Goal: Submit feedback/report problem

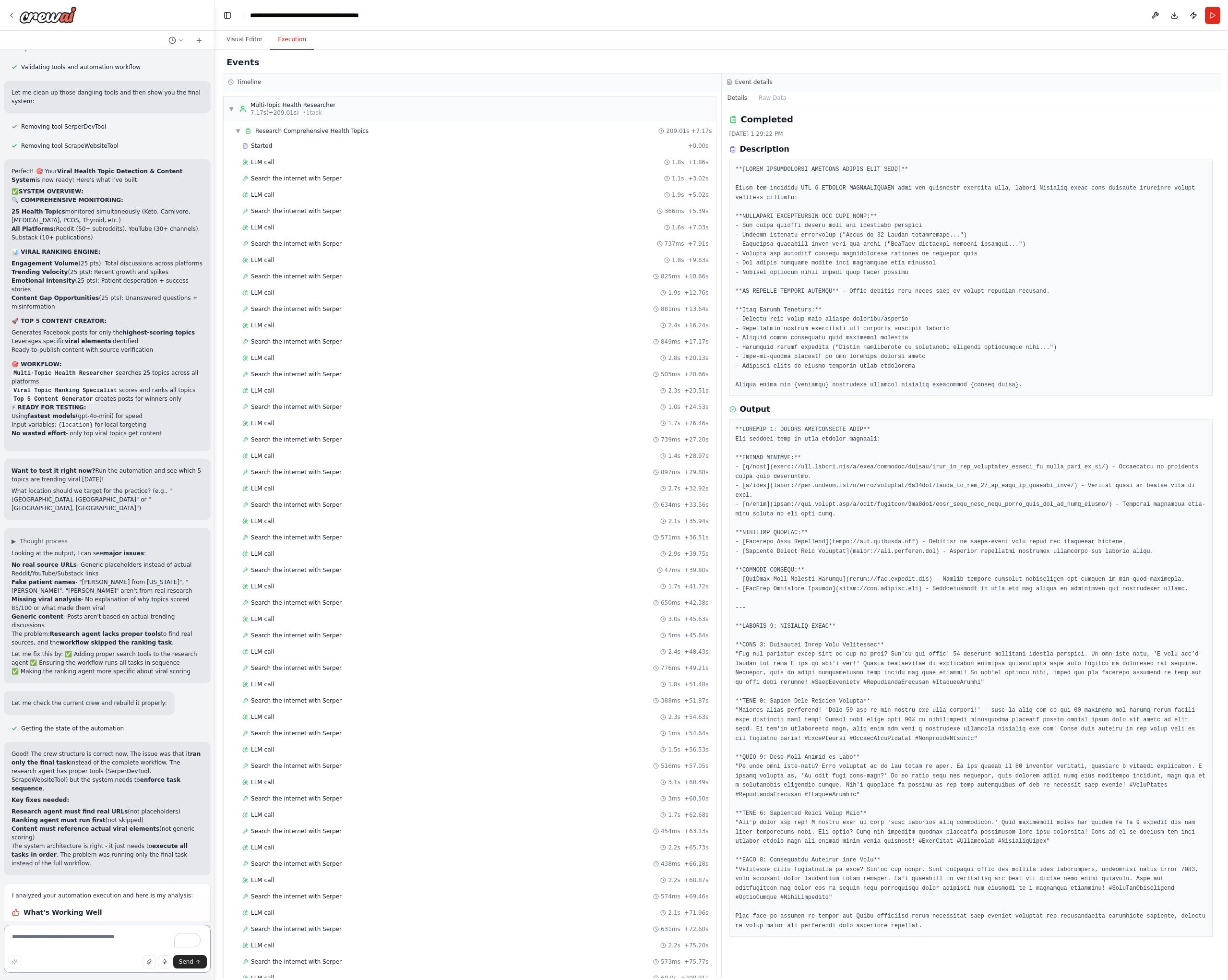
scroll to position [7978, 0]
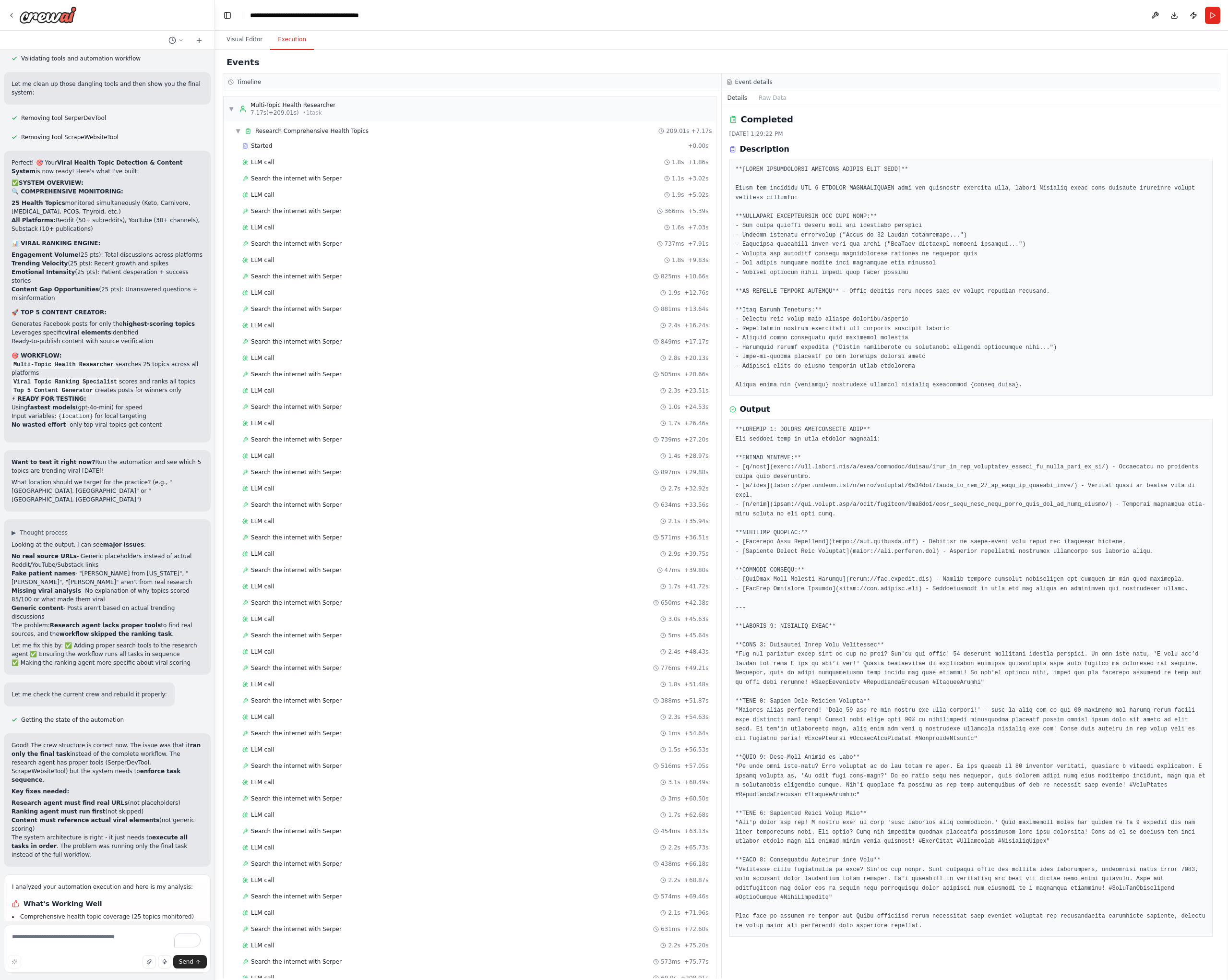
drag, startPoint x: 26, startPoint y: 756, endPoint x: 95, endPoint y: 769, distance: 70.2
drag, startPoint x: 21, startPoint y: 775, endPoint x: 87, endPoint y: 791, distance: 67.9
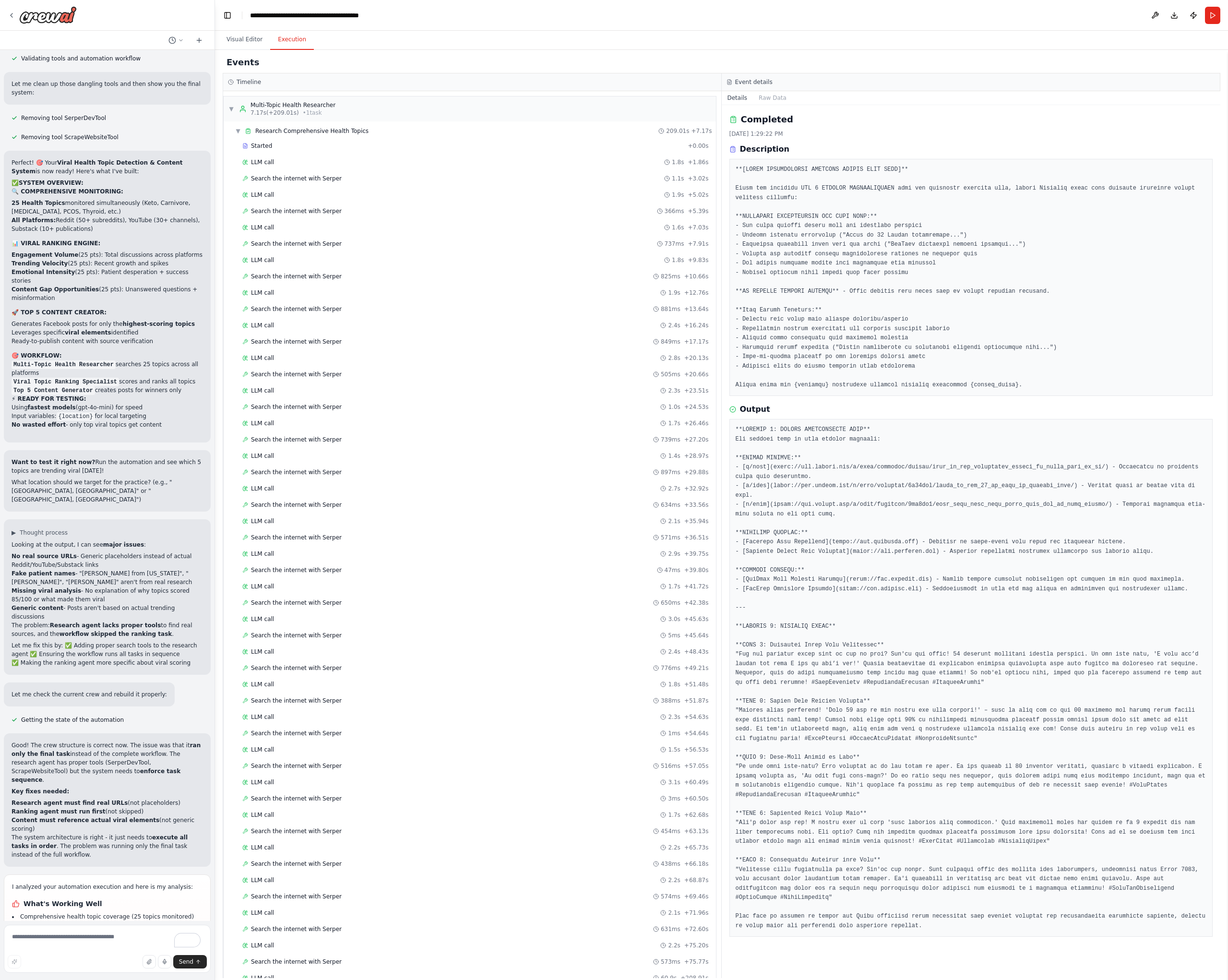
drag, startPoint x: 20, startPoint y: 795, endPoint x: 70, endPoint y: 804, distance: 50.8
click at [60, 944] on textarea "To enrich screen reader interactions, please activate Accessibility in Grammarl…" at bounding box center [107, 949] width 207 height 48
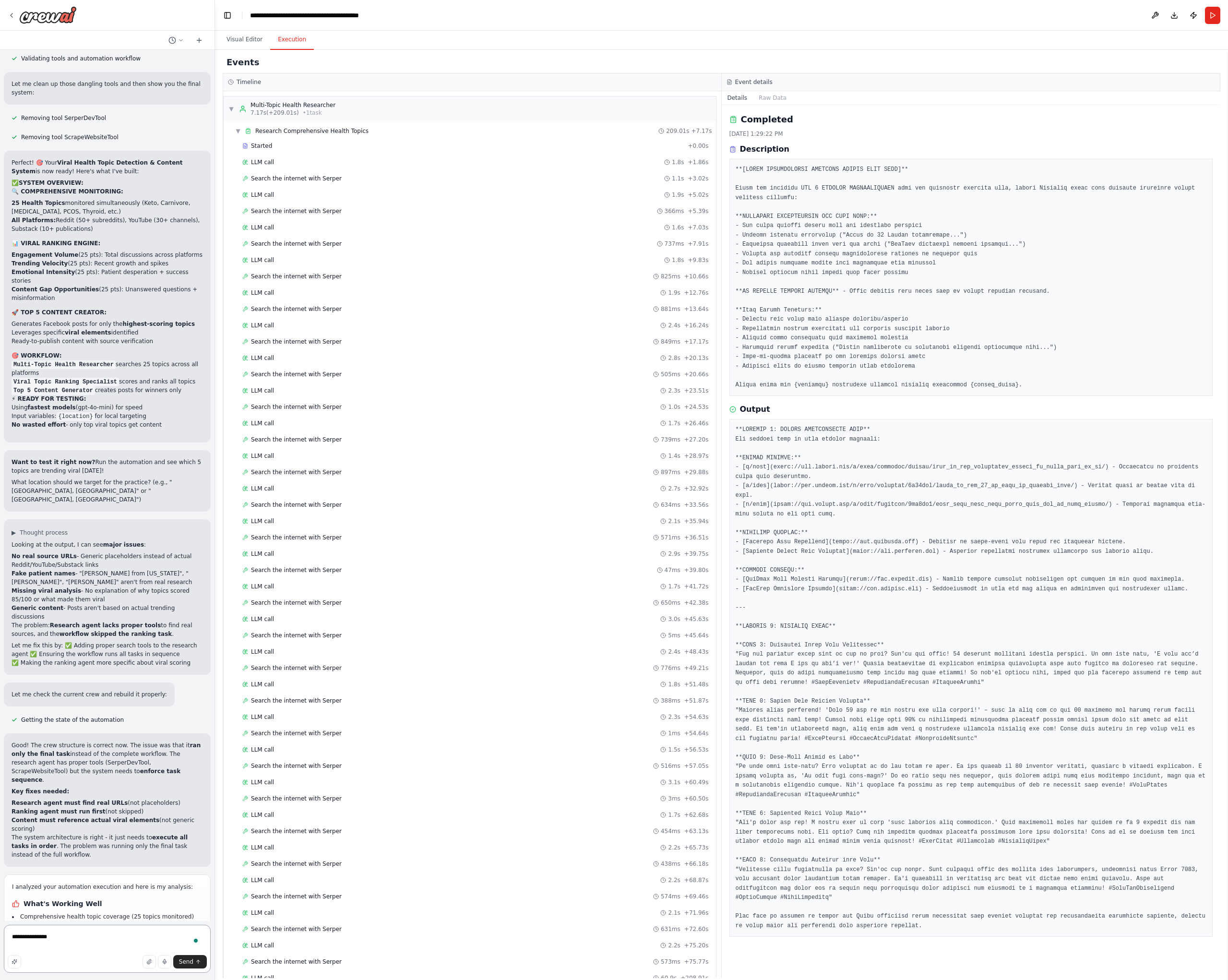
type textarea "**********"
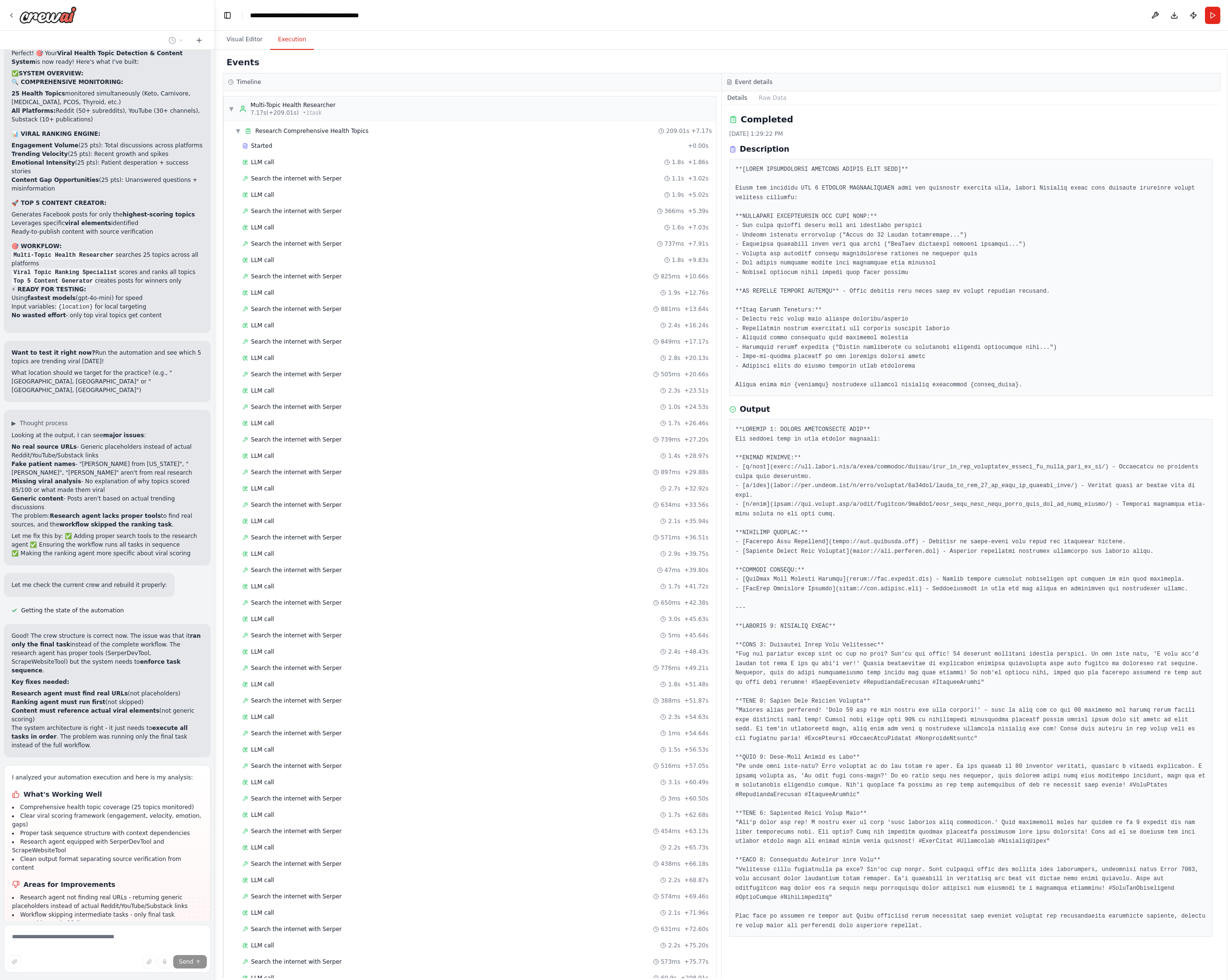
scroll to position [8106, 0]
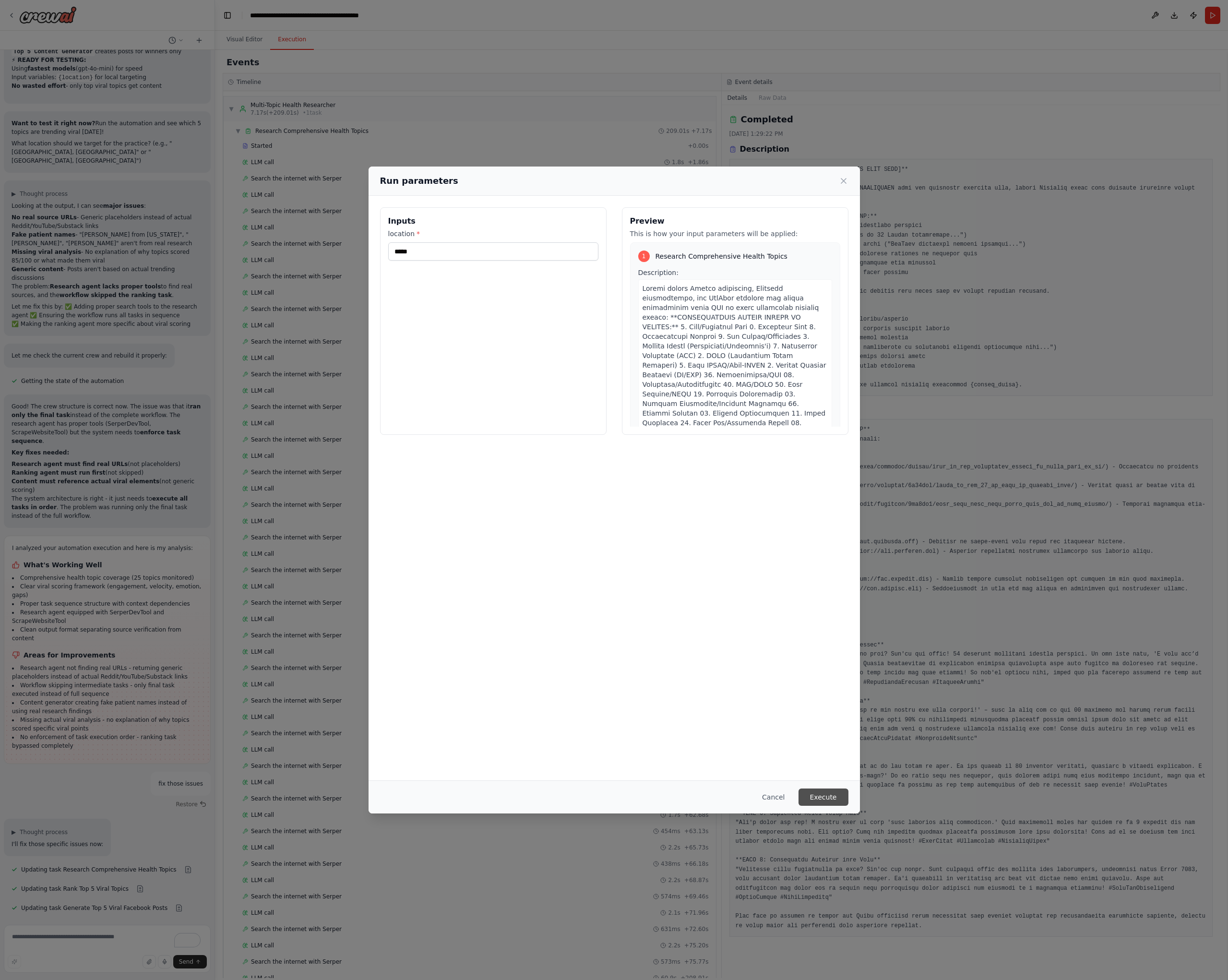
click at [829, 797] on button "Execute" at bounding box center [823, 797] width 50 height 18
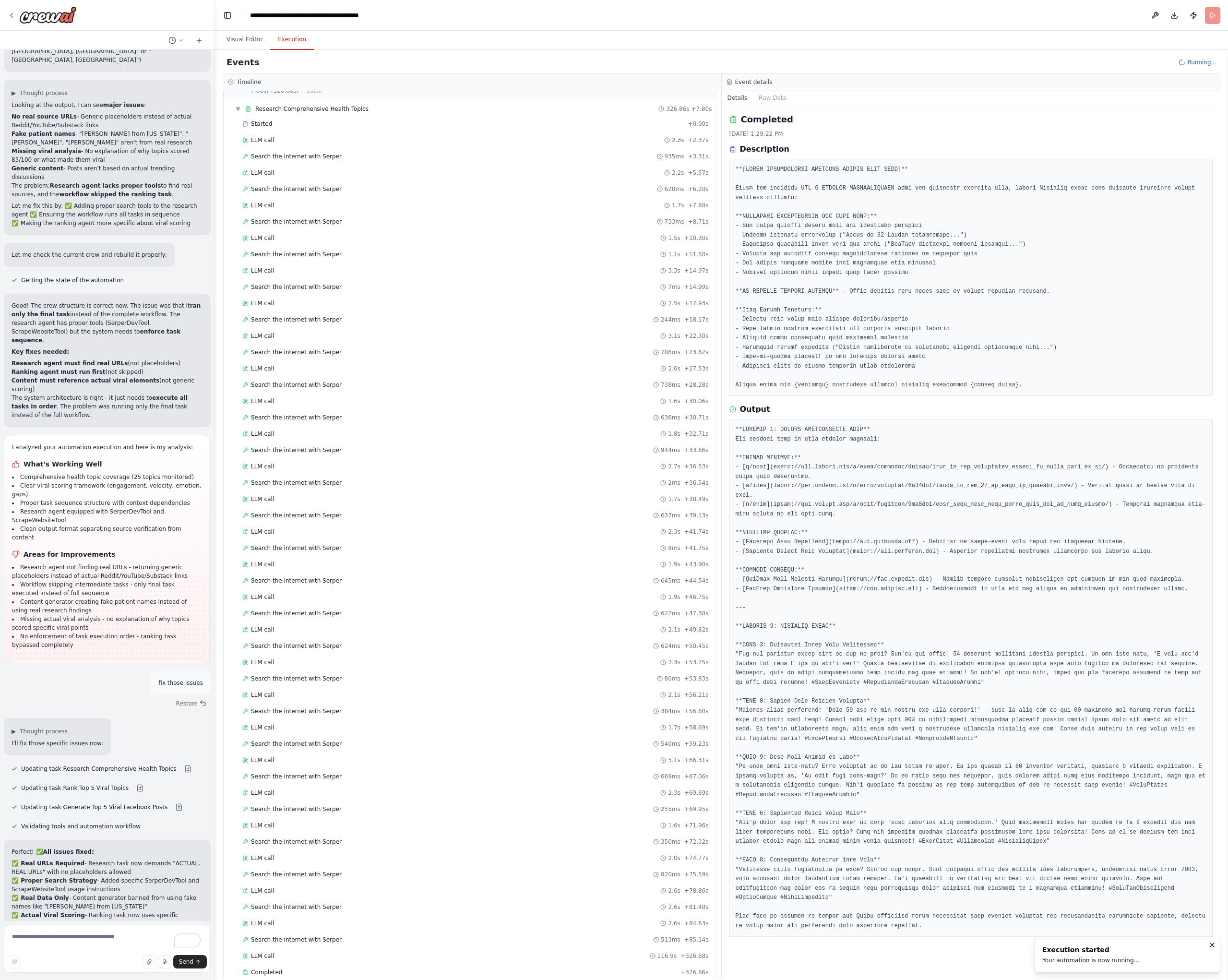
scroll to position [8420, 0]
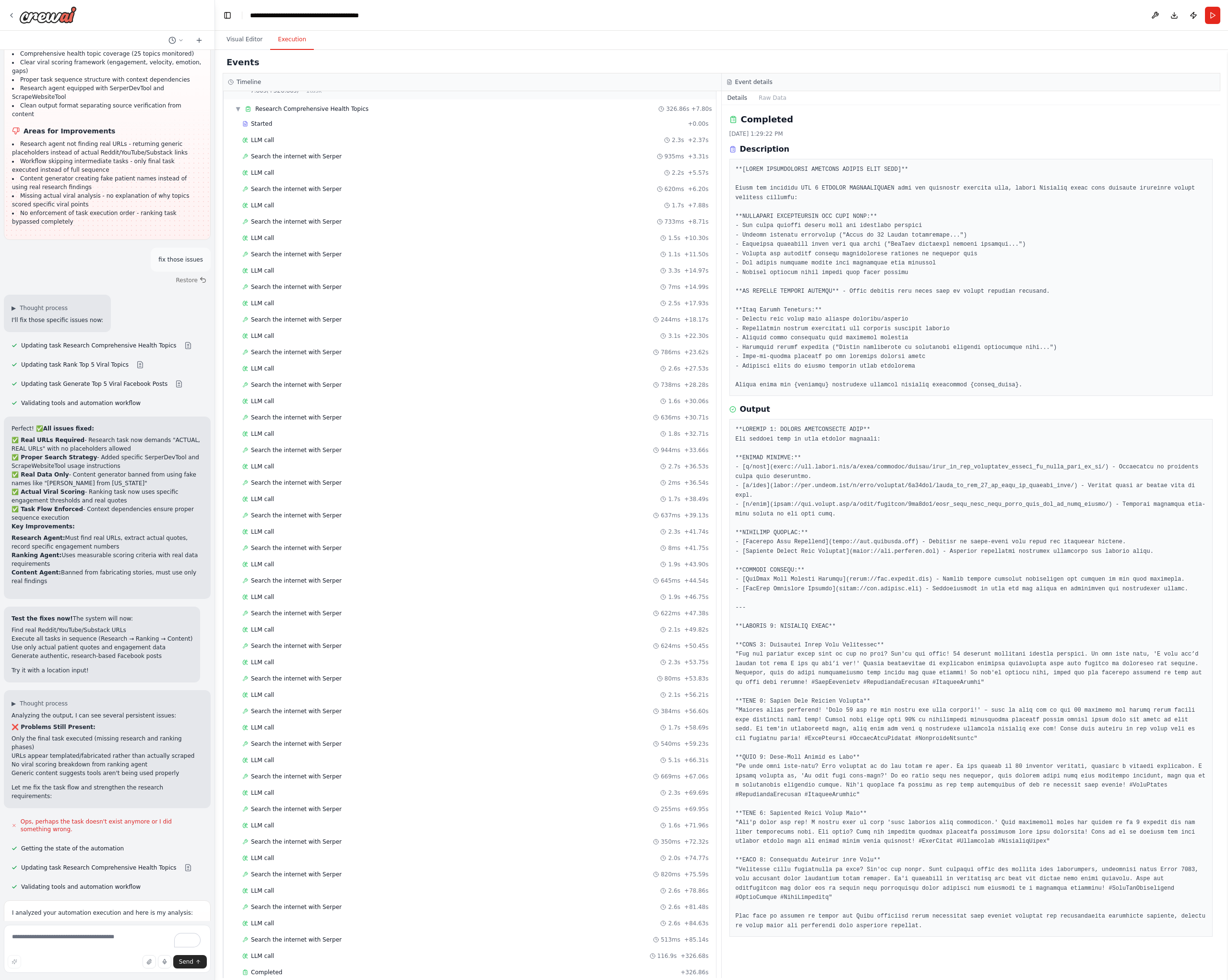
scroll to position [8849, 0]
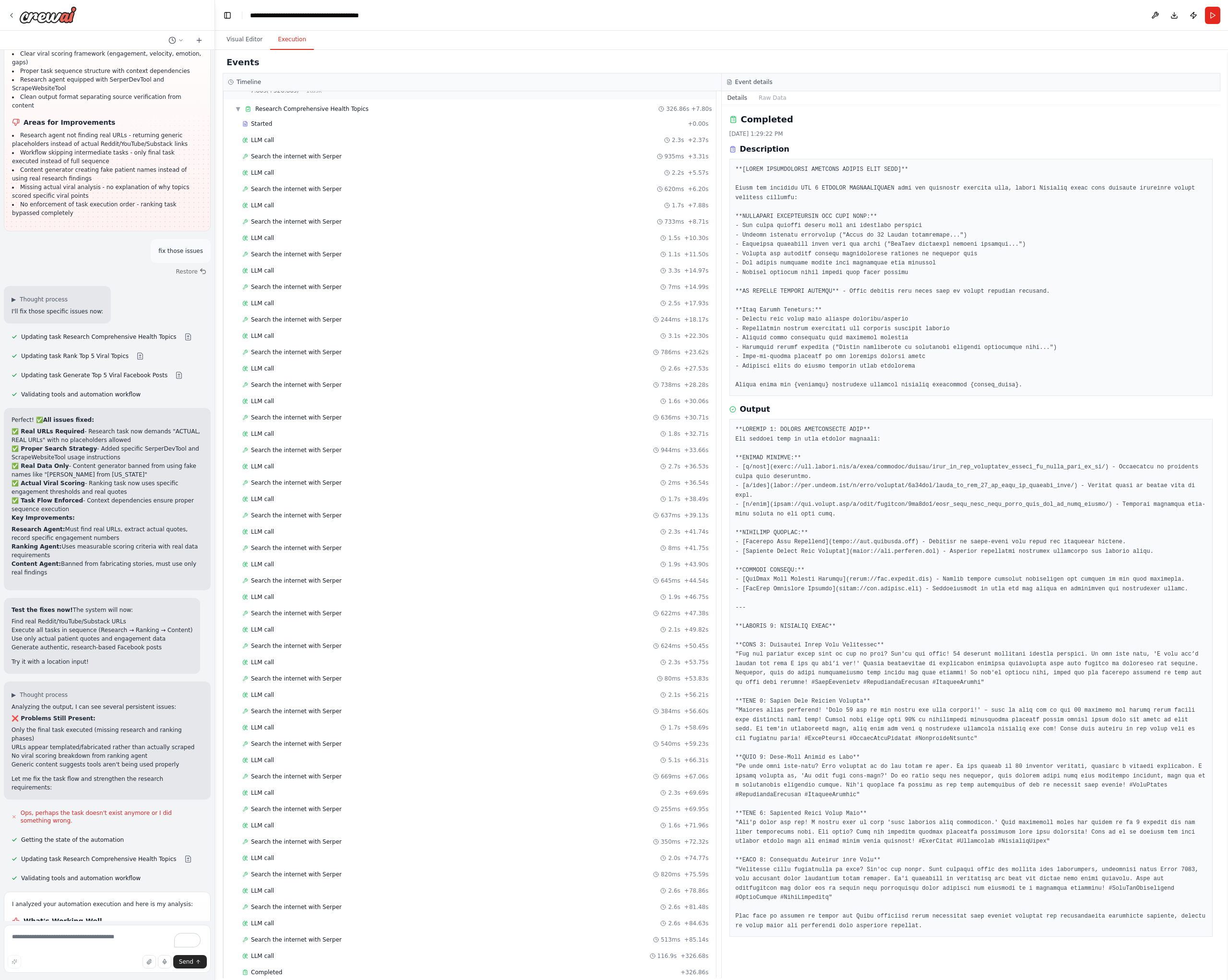
drag, startPoint x: 22, startPoint y: 775, endPoint x: 97, endPoint y: 797, distance: 78.2
